Goal: Information Seeking & Learning: Check status

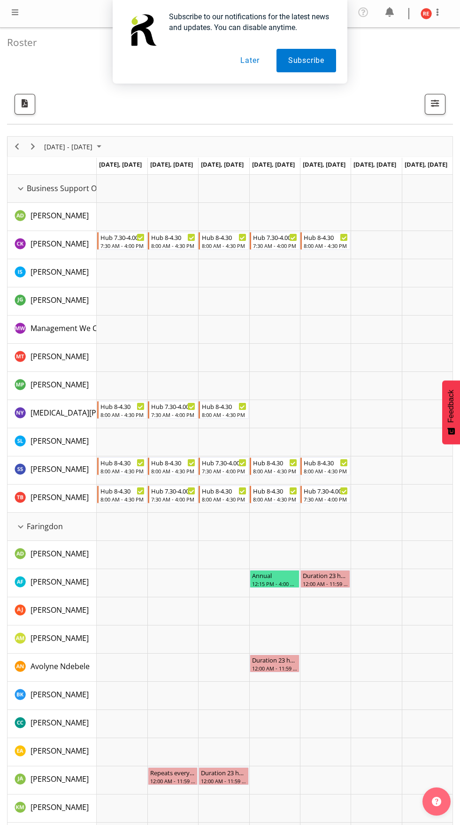
click at [249, 61] on button "Later" at bounding box center [250, 60] width 42 height 23
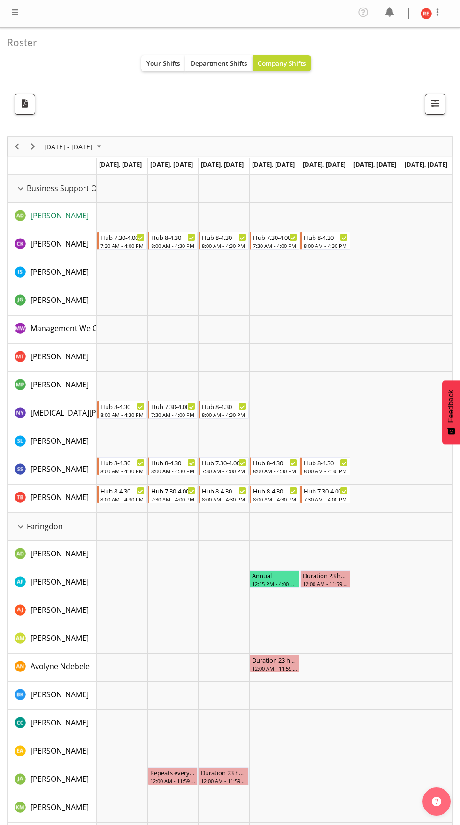
click at [40, 212] on span "[PERSON_NAME]" at bounding box center [60, 215] width 58 height 10
click at [25, 189] on div "Business Support Office resource" at bounding box center [21, 189] width 12 height 12
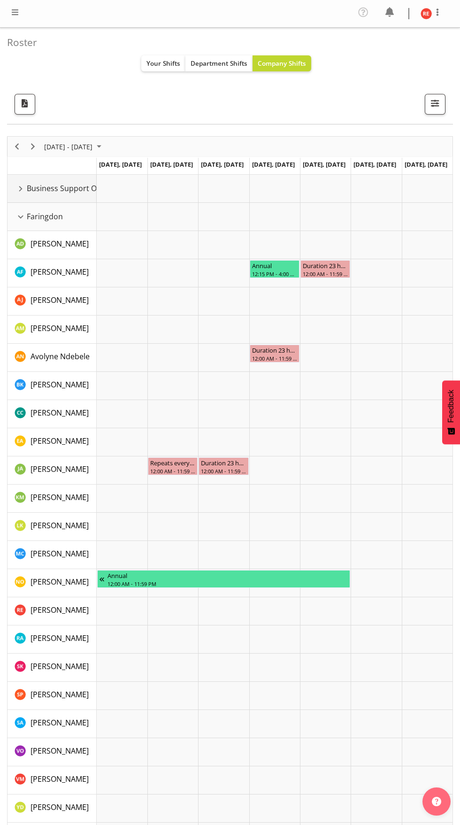
scroll to position [8, 0]
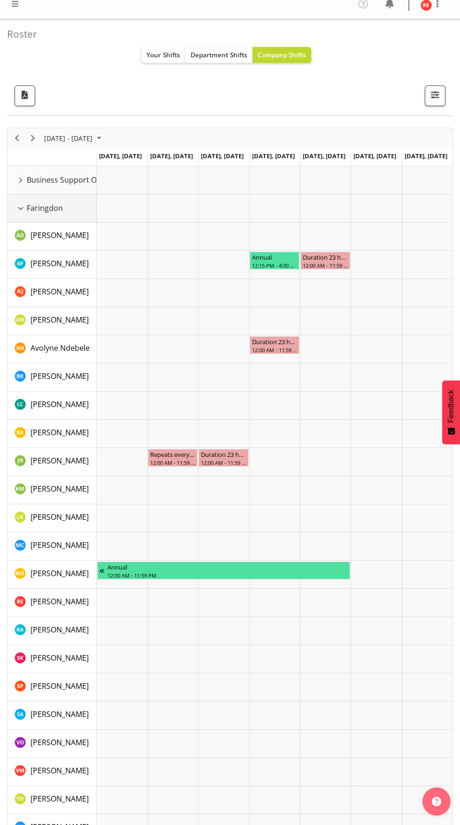
click at [25, 208] on div "Faringdon resource" at bounding box center [21, 208] width 12 height 12
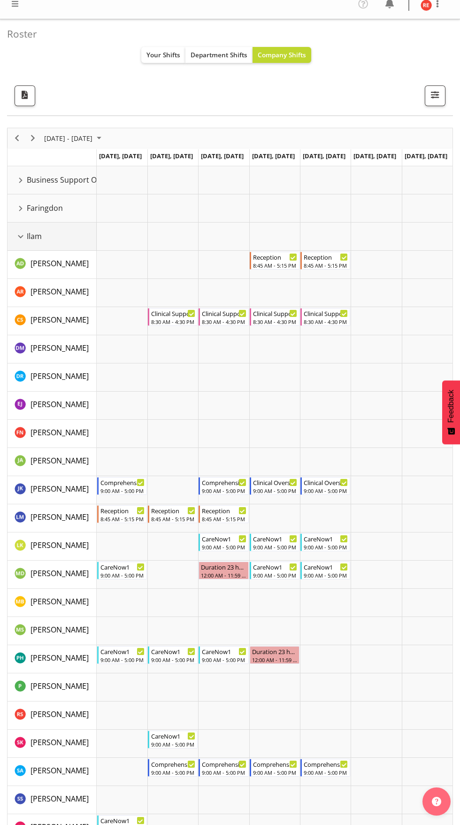
click at [21, 236] on div "Ilam resource" at bounding box center [21, 237] width 12 height 12
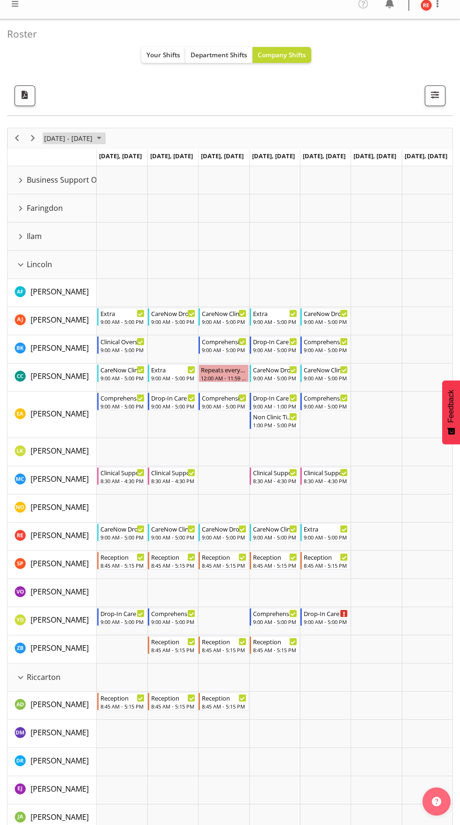
click at [105, 138] on span "August 25 - 31, 2025" at bounding box center [98, 138] width 11 height 12
click at [155, 159] on div "[DATE]" at bounding box center [98, 159] width 115 height 23
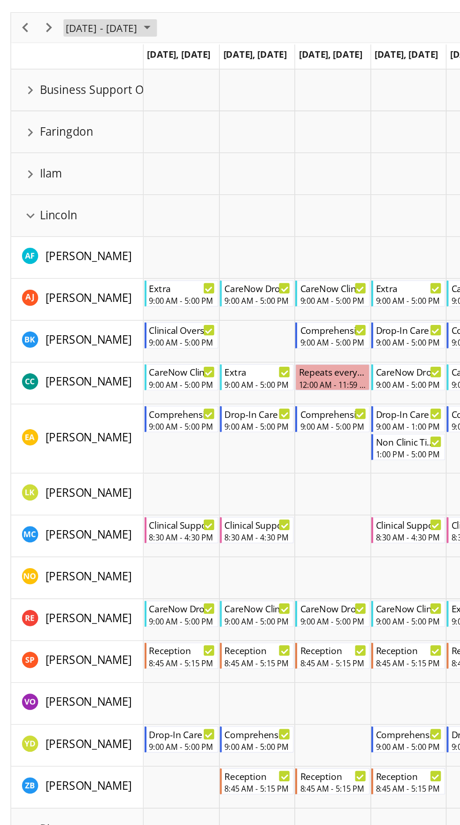
click at [105, 138] on span "August 25 - 31, 2025" at bounding box center [98, 138] width 11 height 12
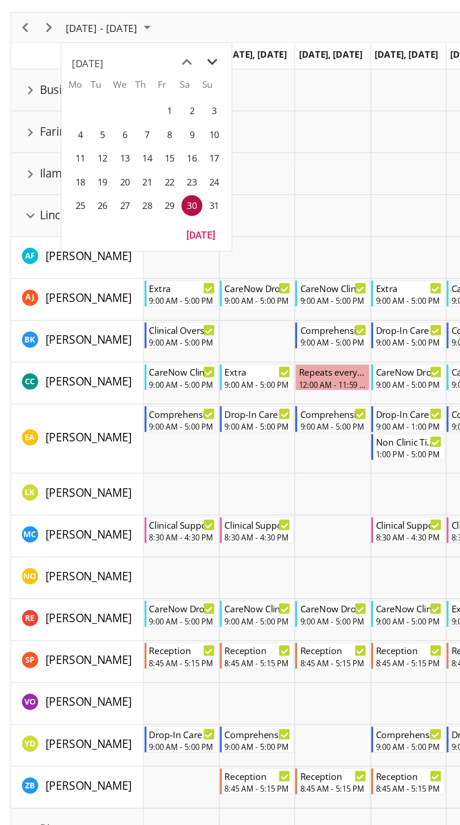
click at [143, 162] on span "next month" at bounding box center [143, 161] width 16 height 17
click at [69, 194] on span "2" at bounding box center [69, 194] width 14 height 14
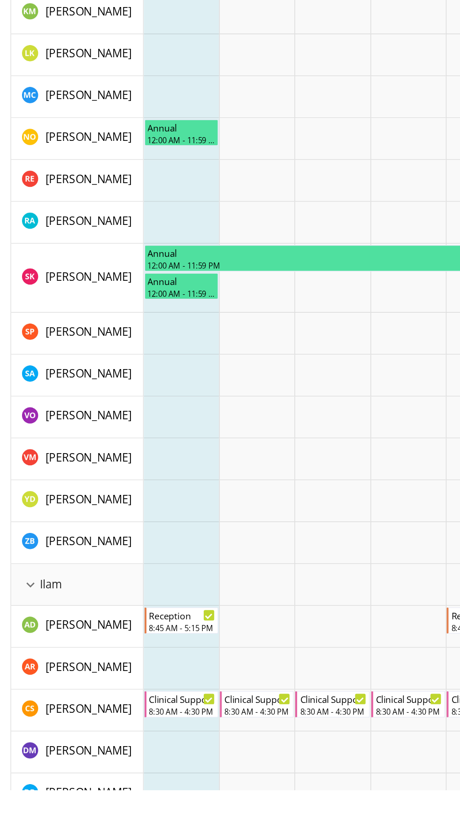
scroll to position [529, 0]
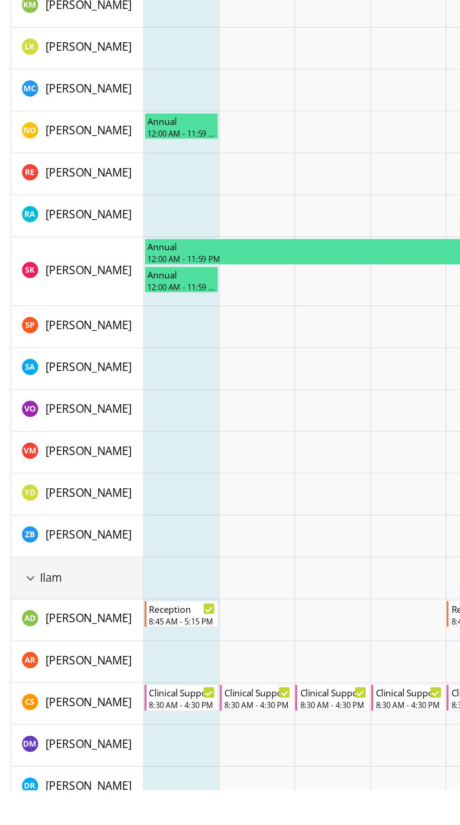
click at [23, 682] on div "Ilam resource" at bounding box center [21, 683] width 12 height 12
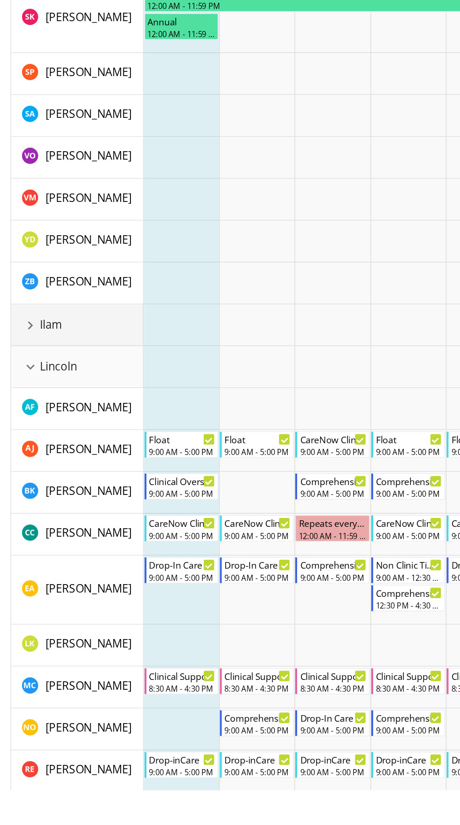
scroll to position [702, 0]
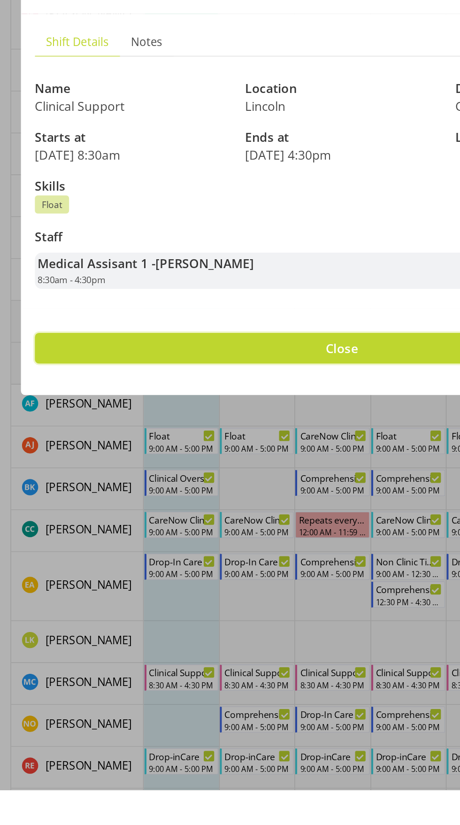
click at [277, 538] on button "Close" at bounding box center [229, 528] width 413 height 21
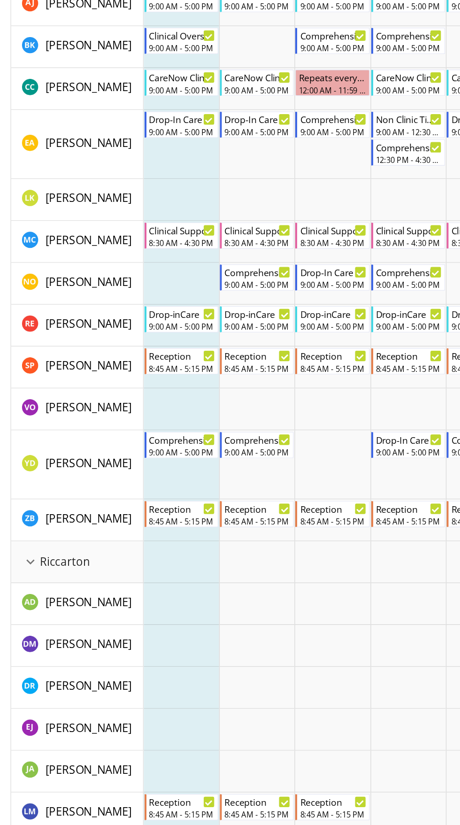
scroll to position [1136, 0]
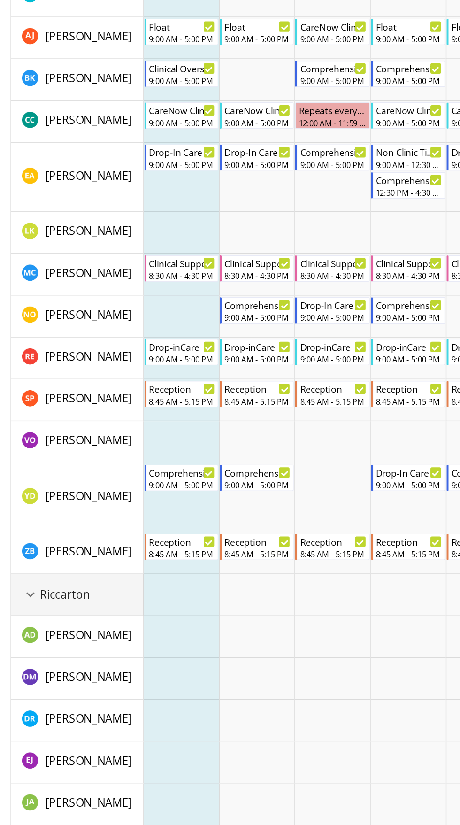
click at [37, 533] on span "Riccarton" at bounding box center [44, 534] width 34 height 11
click at [21, 536] on div "Riccarton resource" at bounding box center [21, 535] width 12 height 12
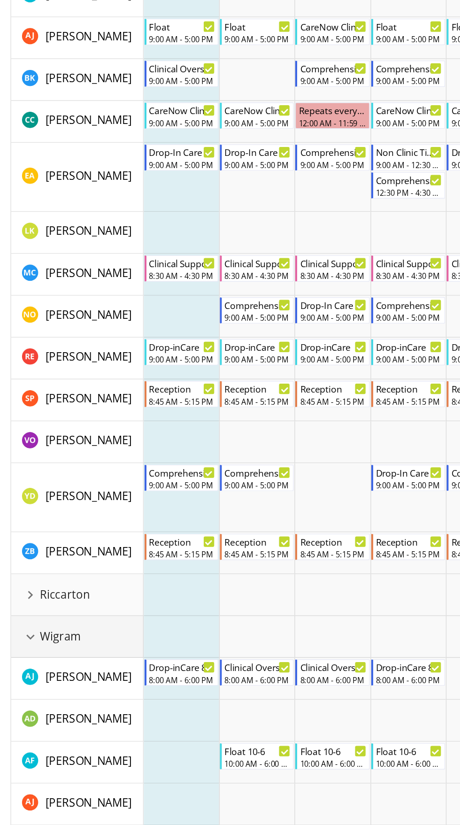
click at [24, 563] on div "Wigram resource" at bounding box center [21, 564] width 12 height 12
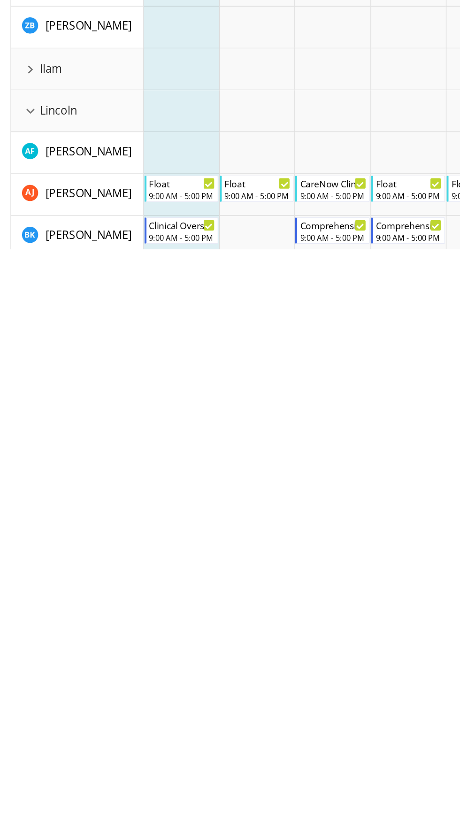
scroll to position [508, 0]
